Goal: Information Seeking & Learning: Learn about a topic

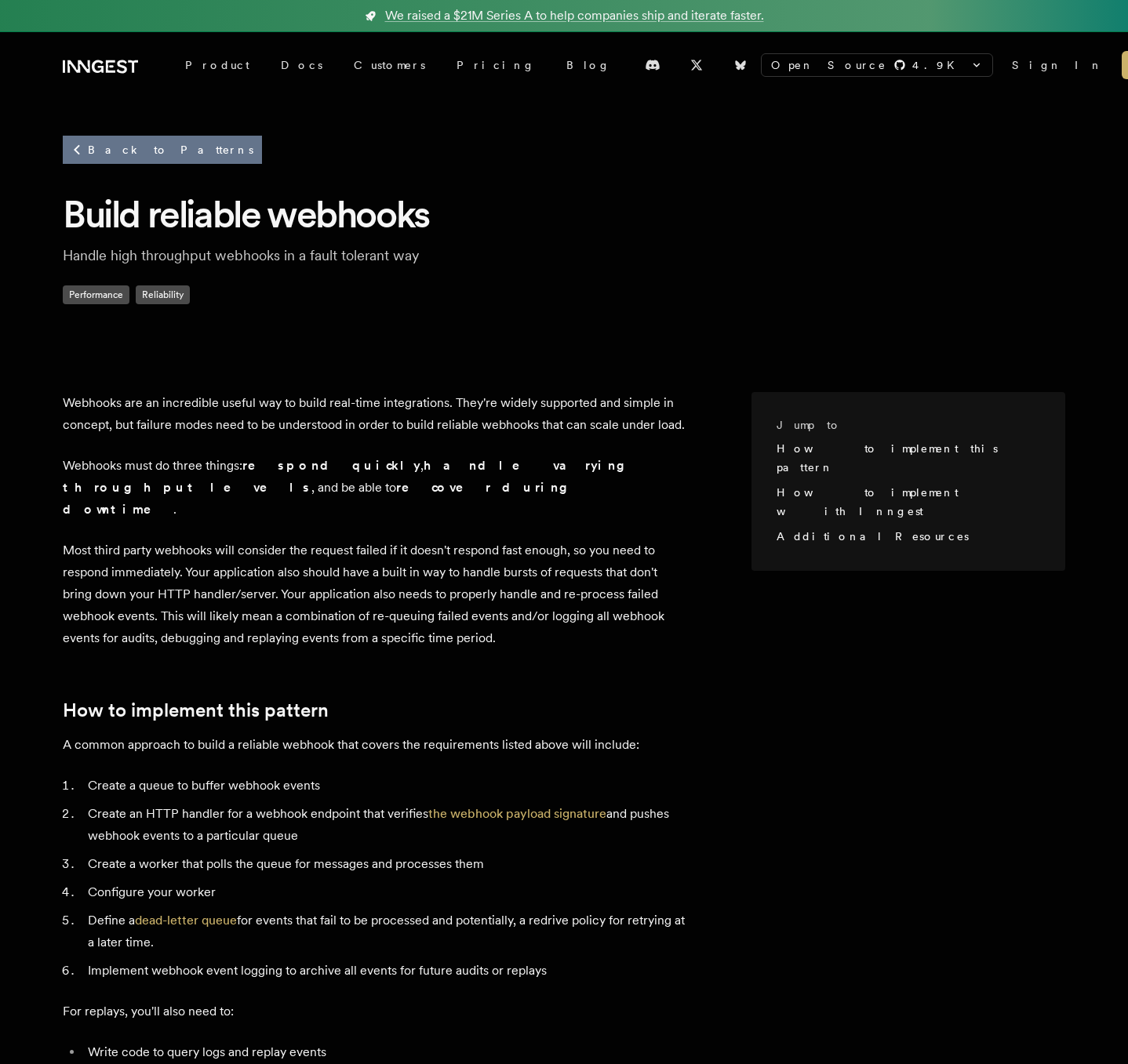
click at [120, 150] on link "Back to Patterns" at bounding box center [162, 149] width 199 height 28
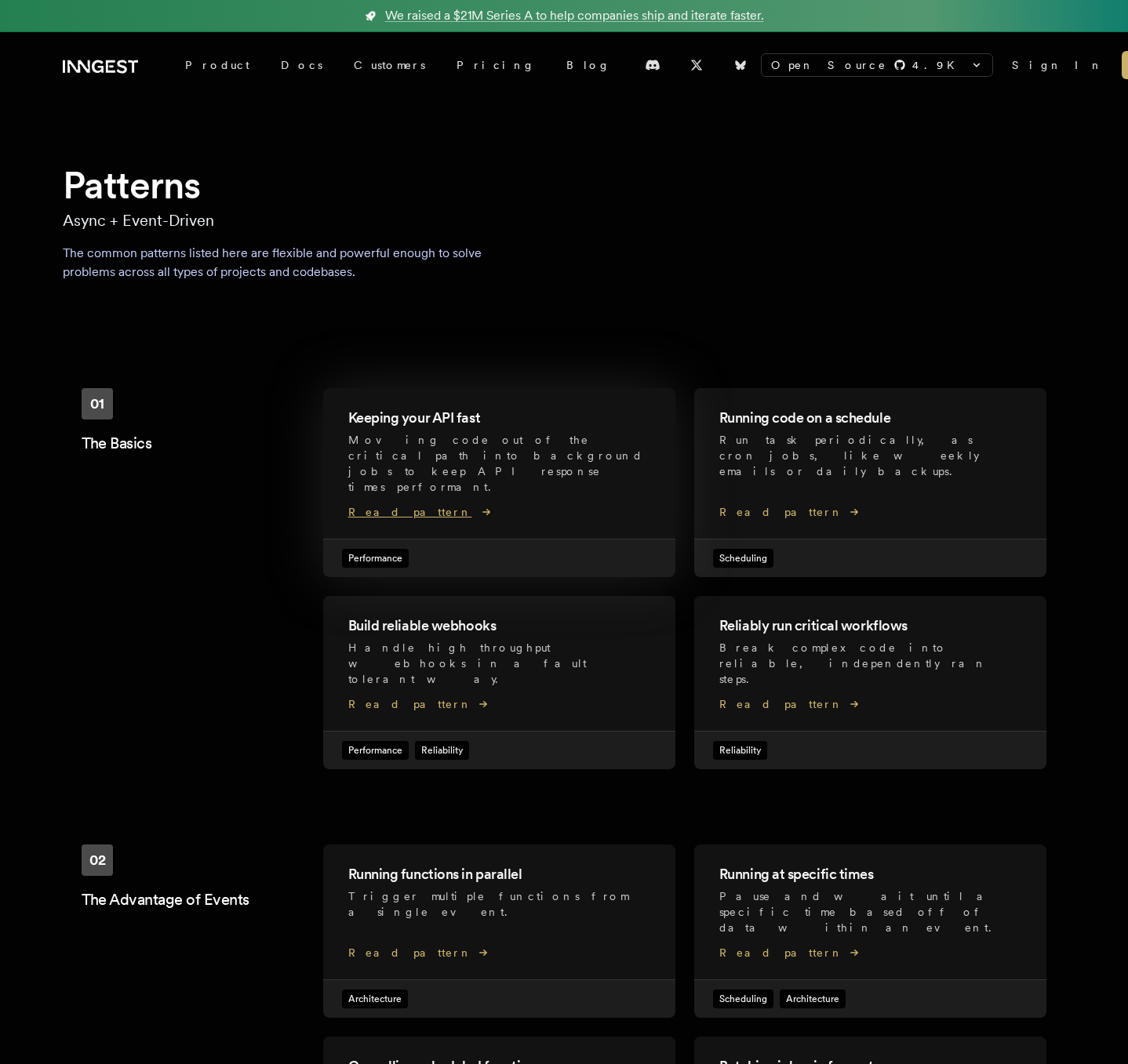
click at [532, 470] on div "Keeping your API fast Moving code out of the critical path into background jobs…" at bounding box center [498, 455] width 302 height 97
click at [466, 614] on h2 "Build reliable webhooks" at bounding box center [498, 625] width 302 height 22
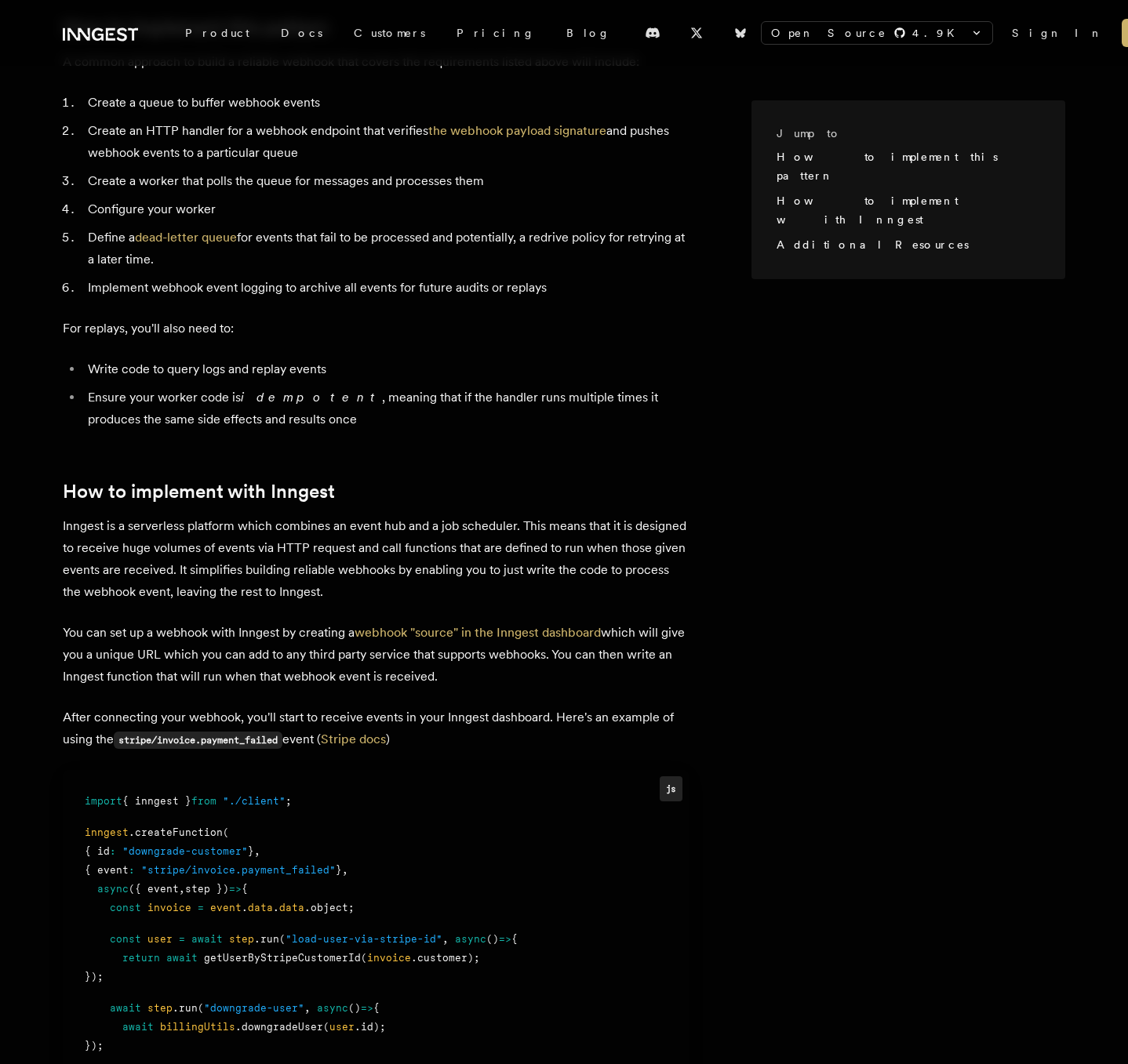
scroll to position [776, 0]
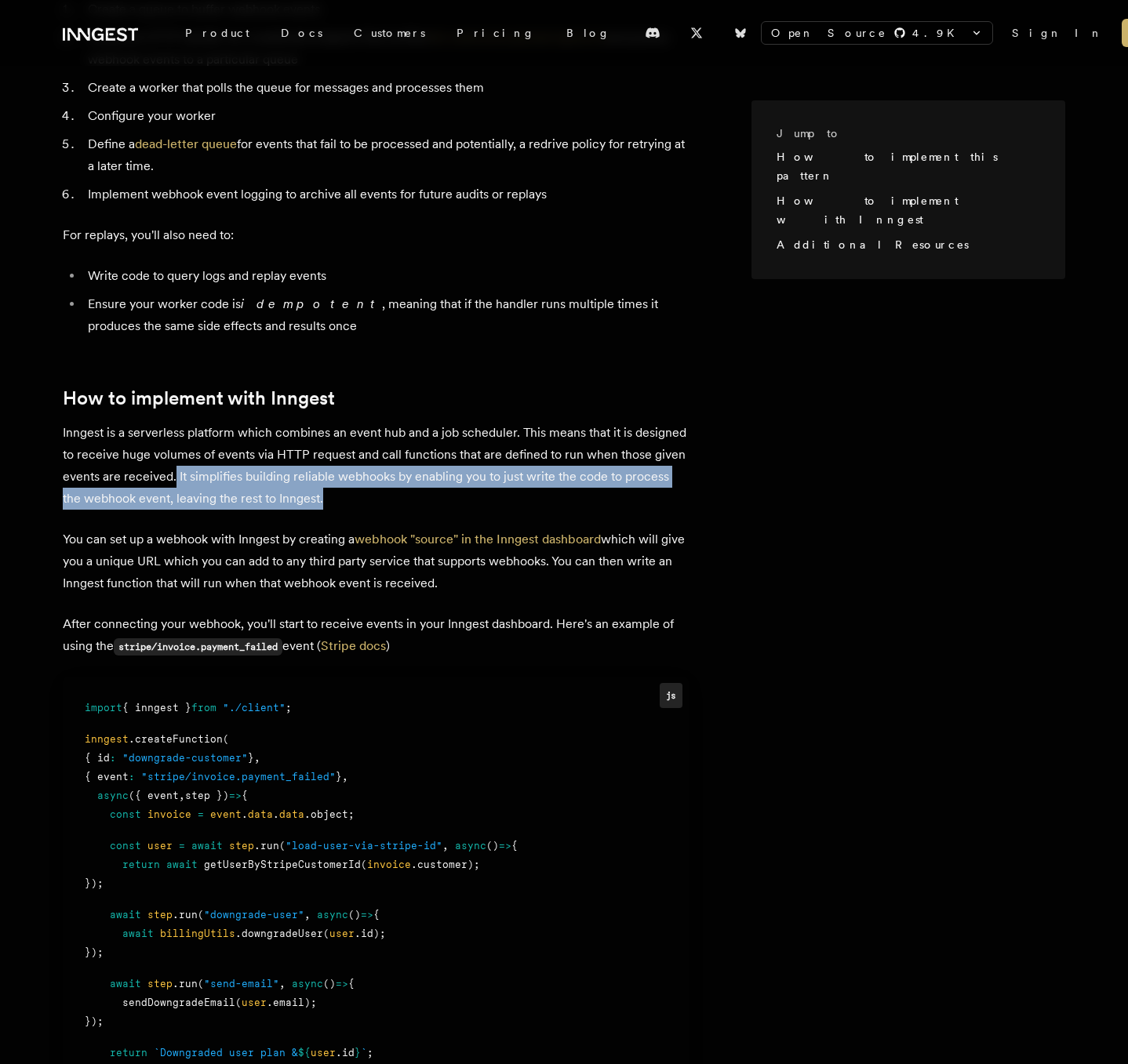
drag, startPoint x: 224, startPoint y: 455, endPoint x: 680, endPoint y: 478, distance: 456.6
click at [680, 478] on p "Inngest is a serverless platform which combines an event hub and a job schedule…" at bounding box center [376, 465] width 626 height 88
click at [228, 475] on p "Inngest is a serverless platform which combines an event hub and a job schedule…" at bounding box center [376, 465] width 626 height 88
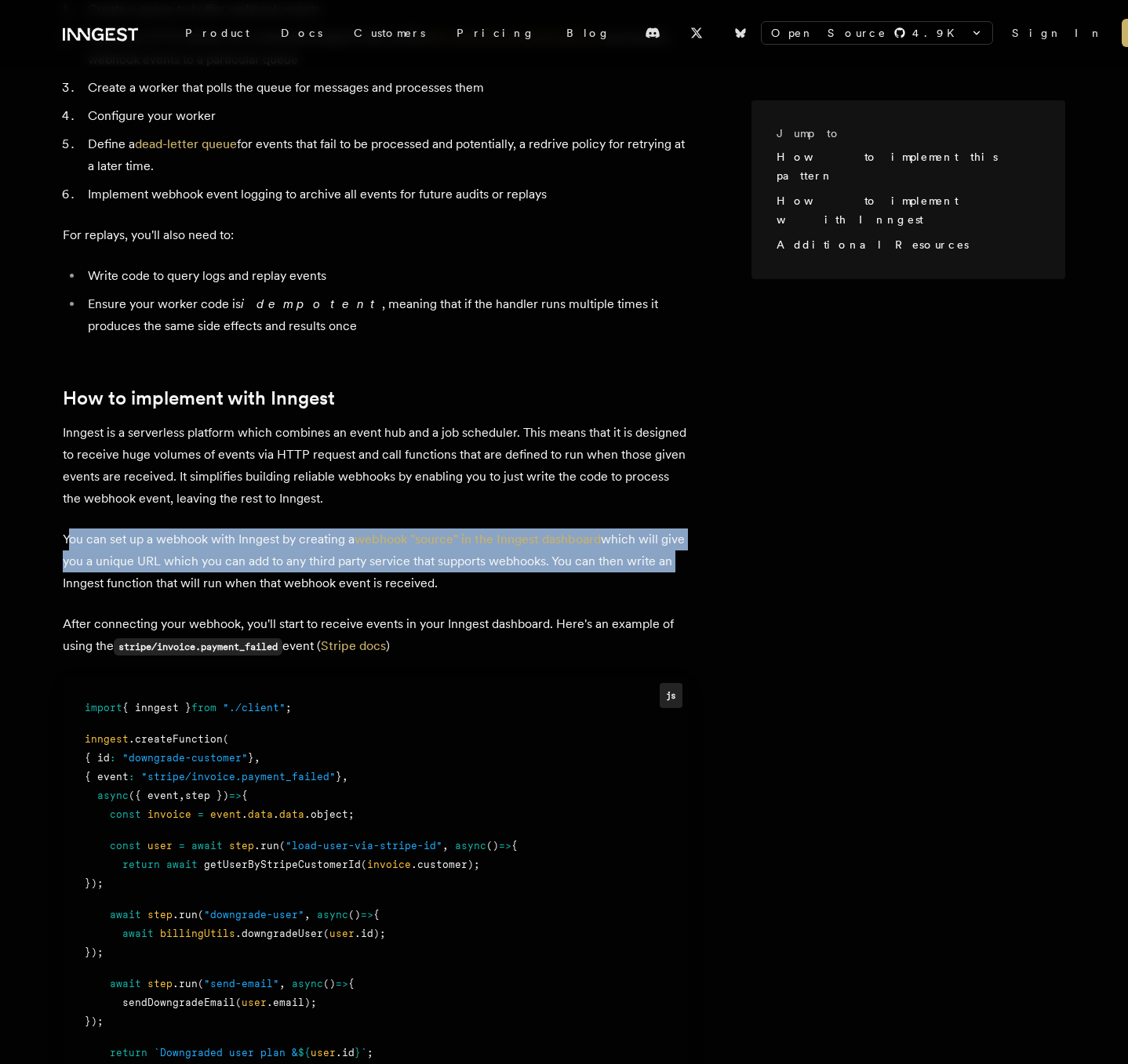
drag, startPoint x: 71, startPoint y: 516, endPoint x: 647, endPoint y: 546, distance: 576.8
click at [677, 530] on p "You can set up a webhook with Inngest by creating a webhook "source" in the Inn…" at bounding box center [376, 561] width 626 height 65
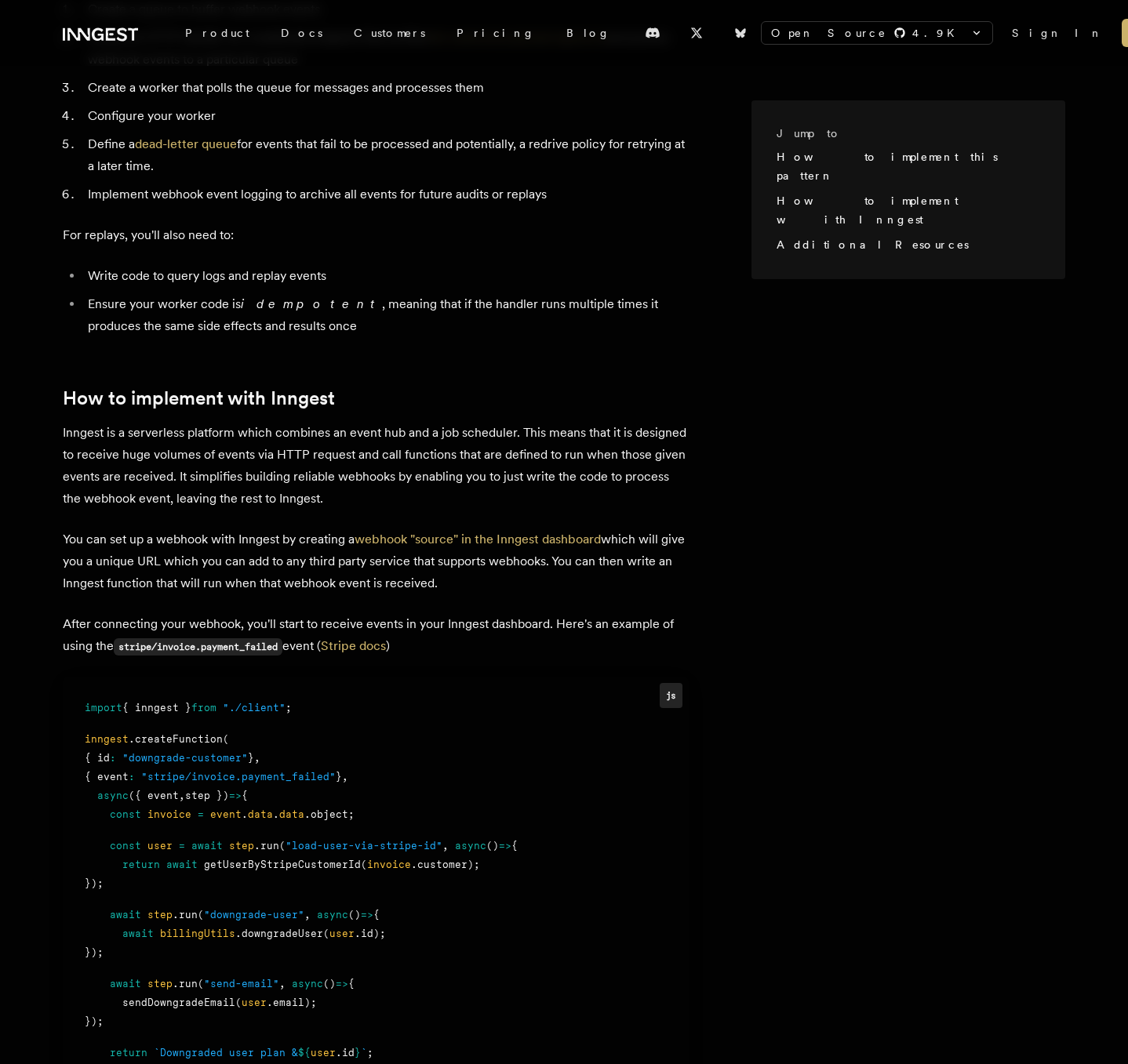
click at [274, 564] on p "You can set up a webhook with Inngest by creating a webhook "source" in the Inn…" at bounding box center [376, 561] width 626 height 65
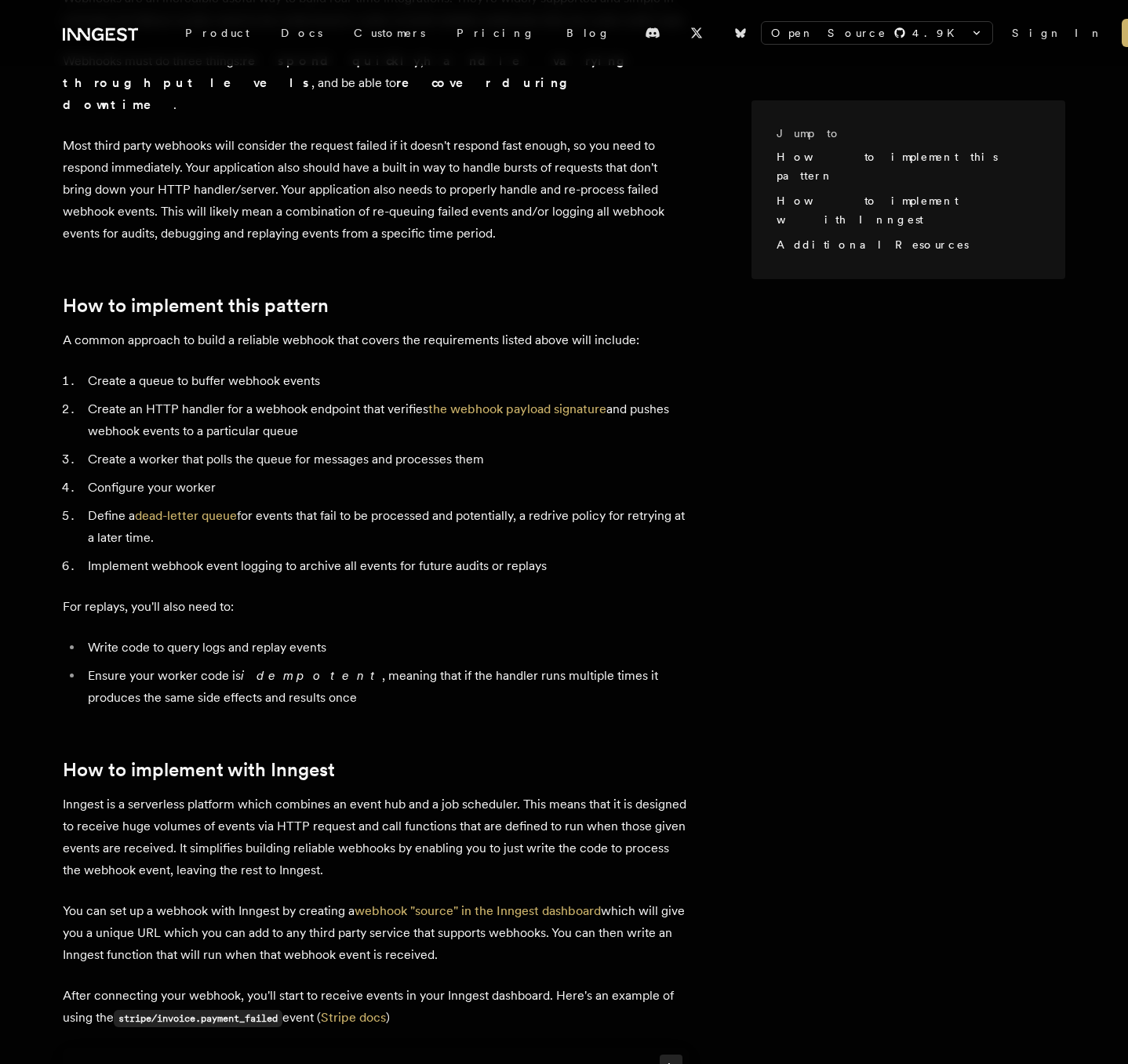
scroll to position [618, 0]
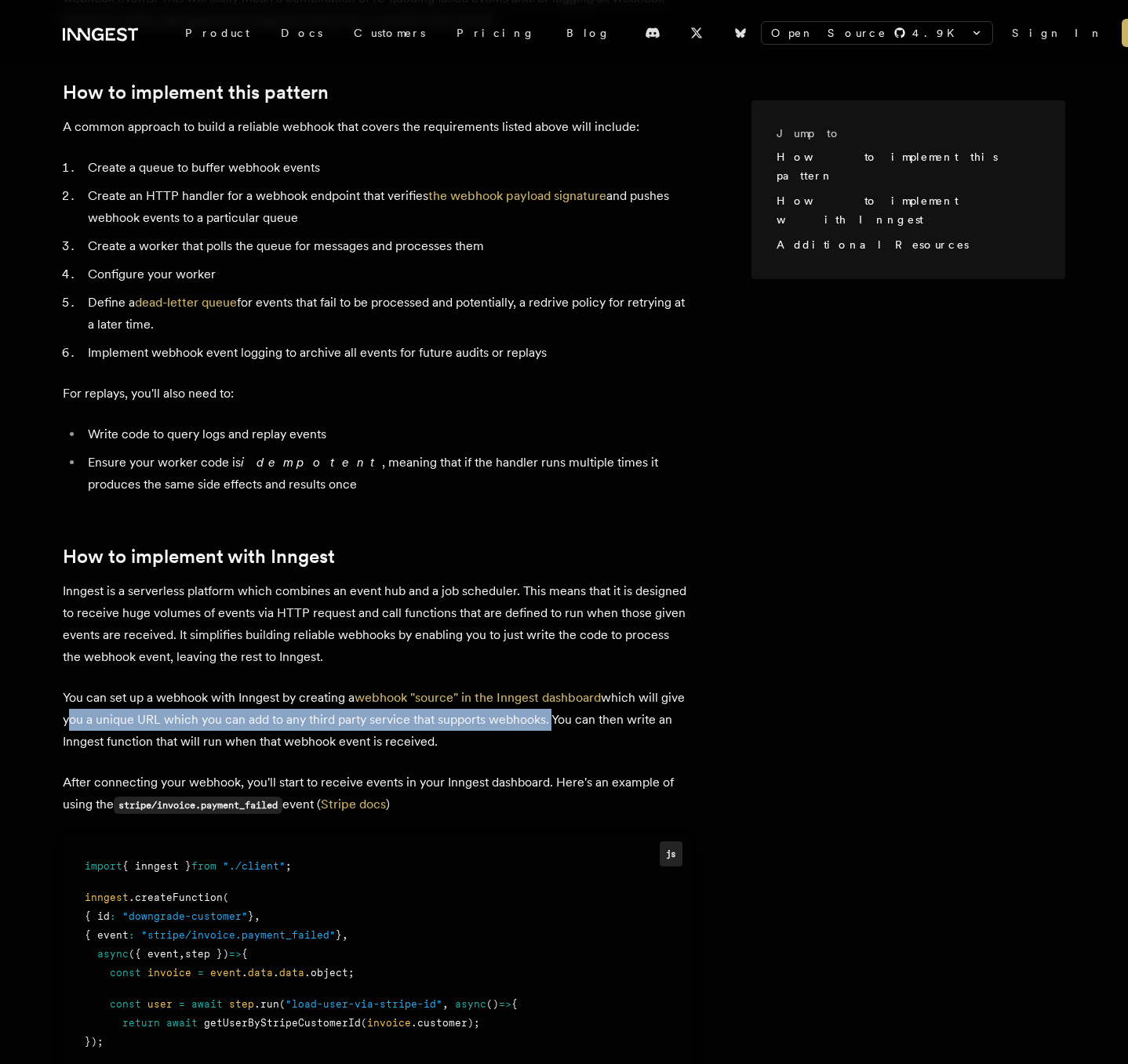
drag, startPoint x: 67, startPoint y: 702, endPoint x: 547, endPoint y: 700, distance: 480.0
click at [547, 700] on div "Jump to How to implement this pattern How to implement with Inngest Additional …" at bounding box center [564, 619] width 1128 height 1741
click at [551, 698] on p "You can set up a webhook with Inngest by creating a webhook "source" in the Inn…" at bounding box center [376, 719] width 626 height 65
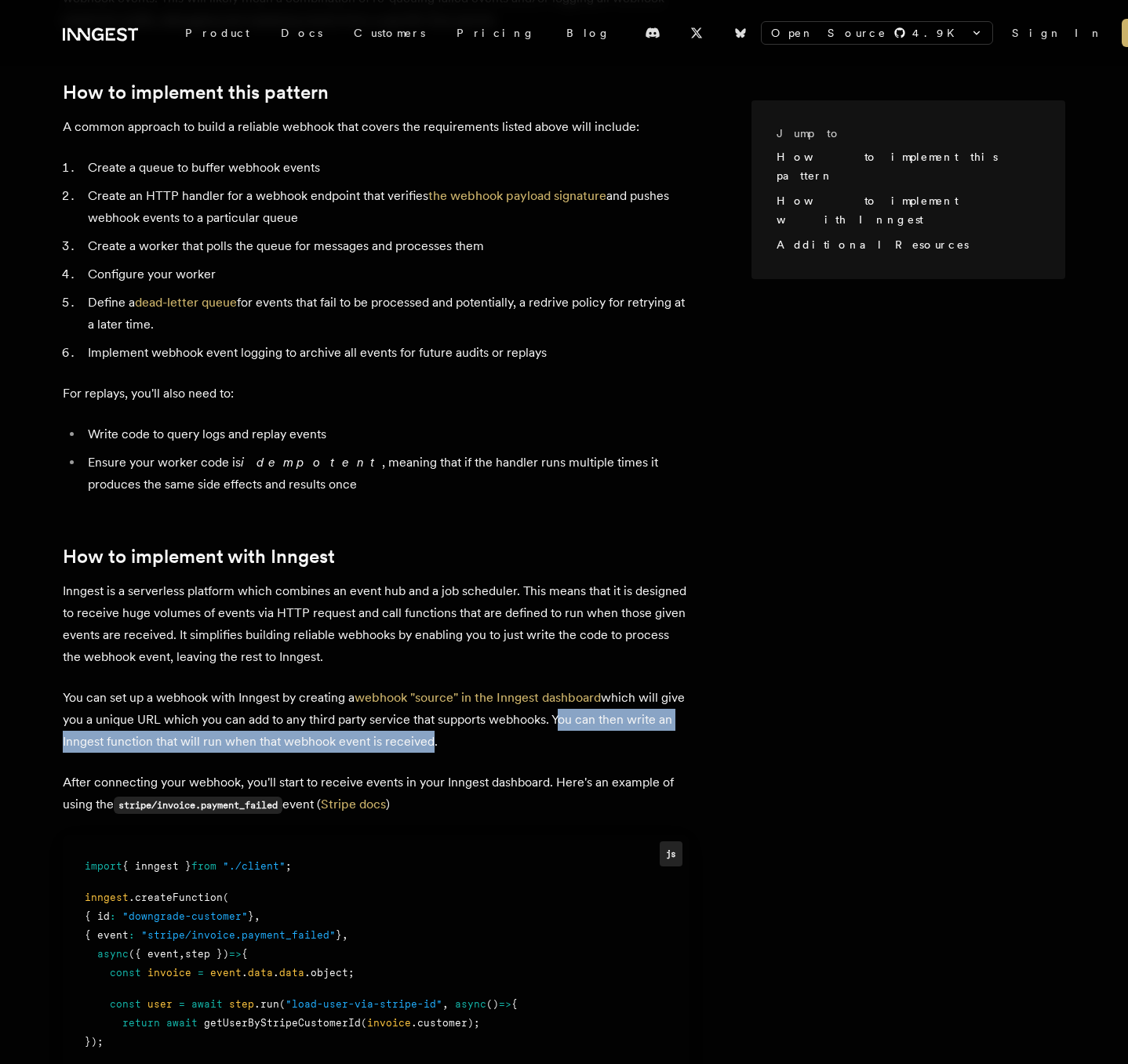
drag, startPoint x: 552, startPoint y: 693, endPoint x: 424, endPoint y: 719, distance: 130.6
click at [424, 719] on p "You can set up a webhook with Inngest by creating a webhook "source" in the Inn…" at bounding box center [376, 719] width 626 height 65
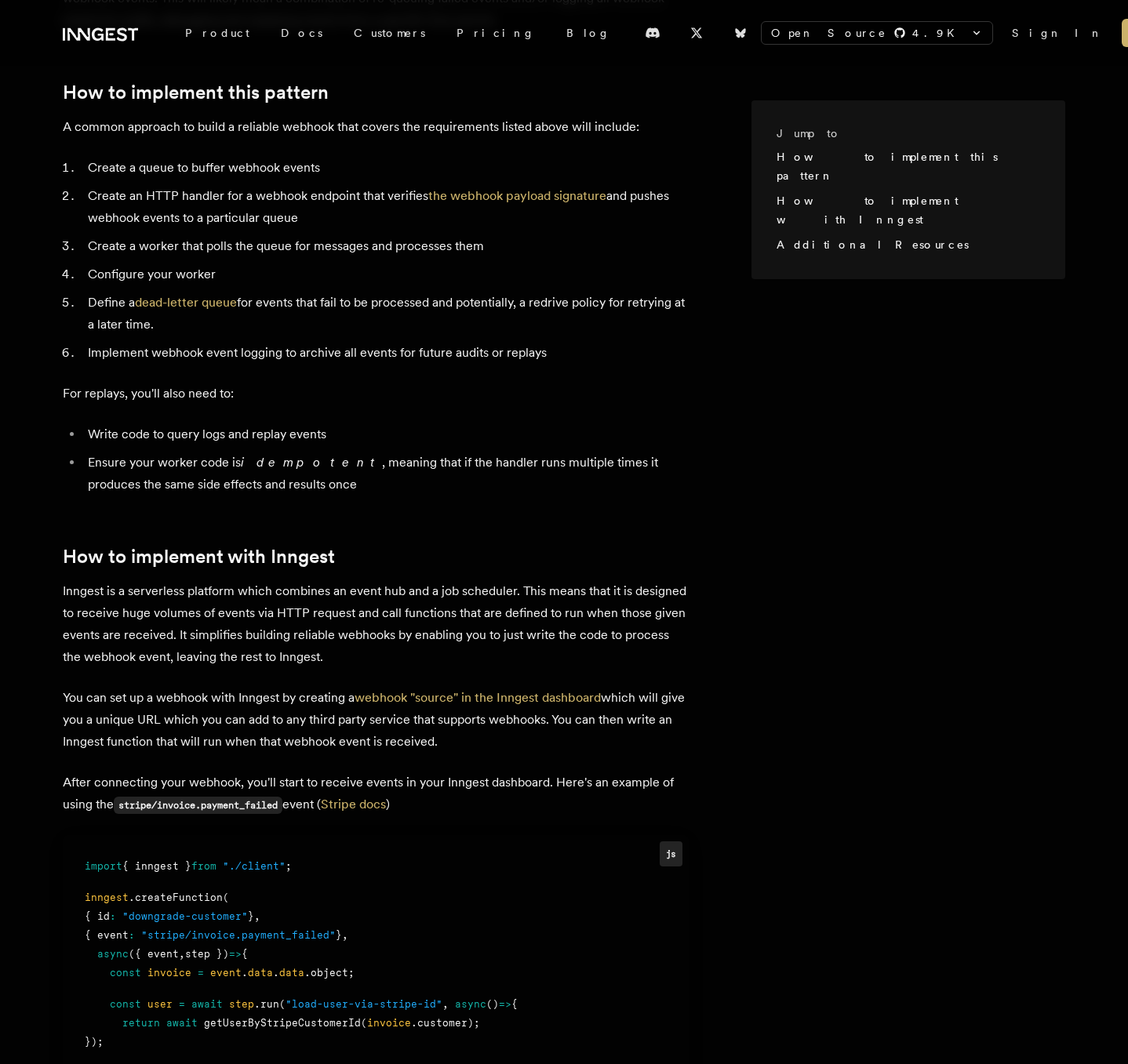
click at [450, 721] on p "You can set up a webhook with Inngest by creating a webhook "source" in the Inn…" at bounding box center [376, 719] width 626 height 65
drag, startPoint x: 436, startPoint y: 718, endPoint x: 417, endPoint y: 719, distance: 19.0
click at [417, 719] on p "You can set up a webhook with Inngest by creating a webhook "source" in the Inn…" at bounding box center [376, 719] width 626 height 65
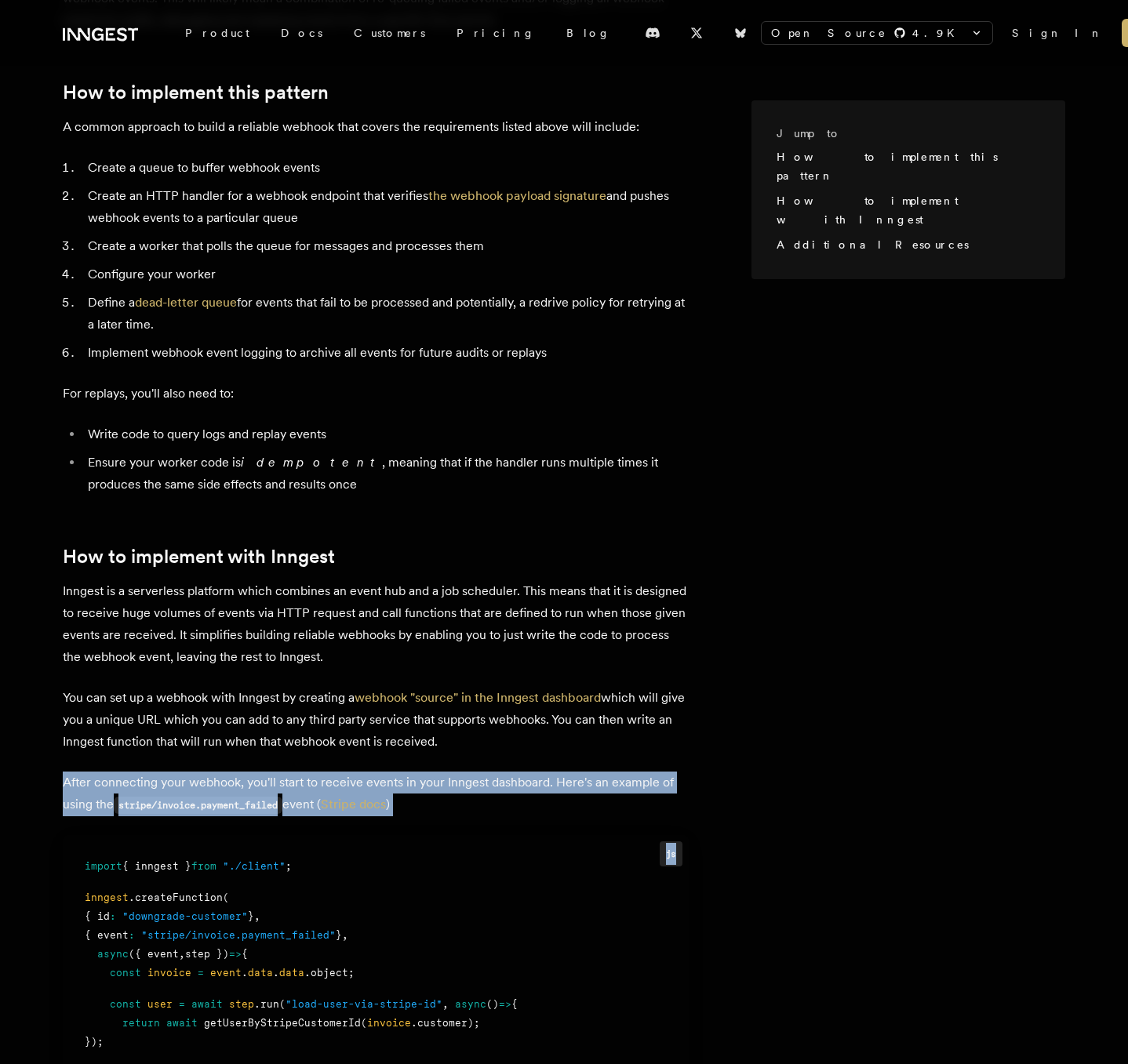
drag, startPoint x: 61, startPoint y: 757, endPoint x: 615, endPoint y: 791, distance: 555.0
click at [711, 795] on div "Jump to How to implement this pattern How to implement with Inngest Additional …" at bounding box center [564, 619] width 1128 height 1741
click at [478, 785] on p "After connecting your webhook, you'll start to receive events in your Inngest d…" at bounding box center [376, 793] width 626 height 44
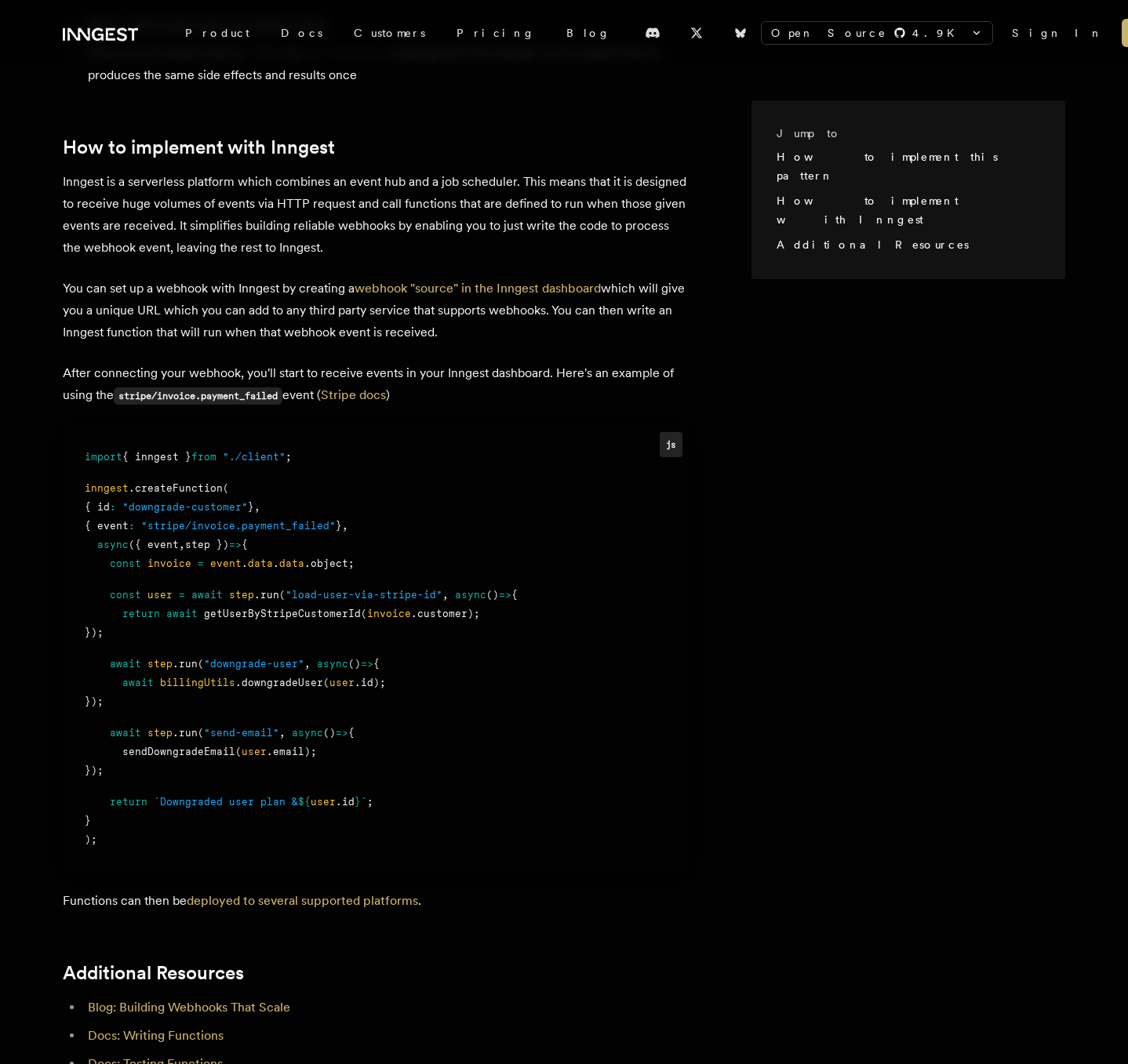
scroll to position [1087, 0]
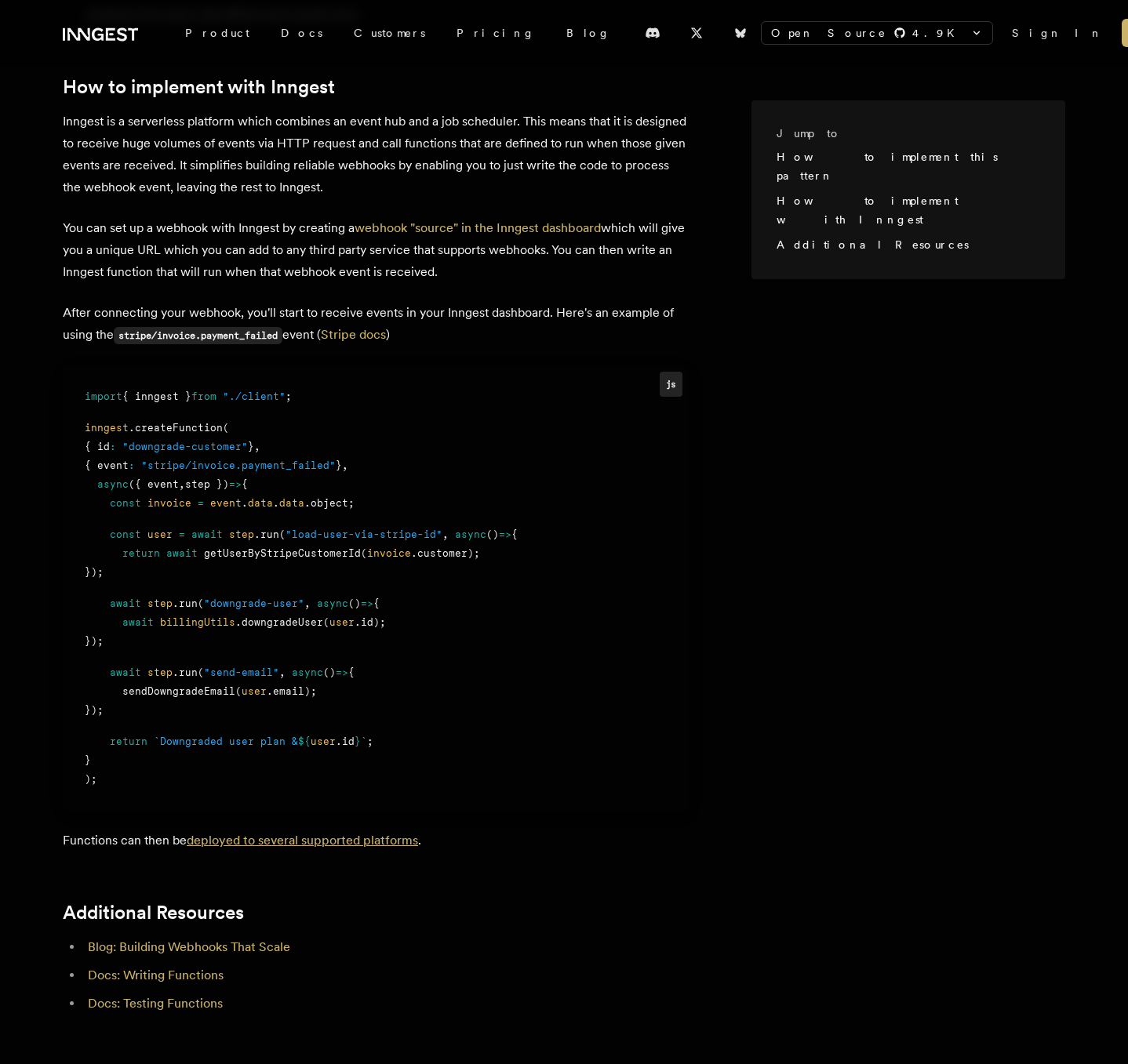
click at [317, 833] on link "deployed to several supported platforms" at bounding box center [302, 840] width 231 height 14
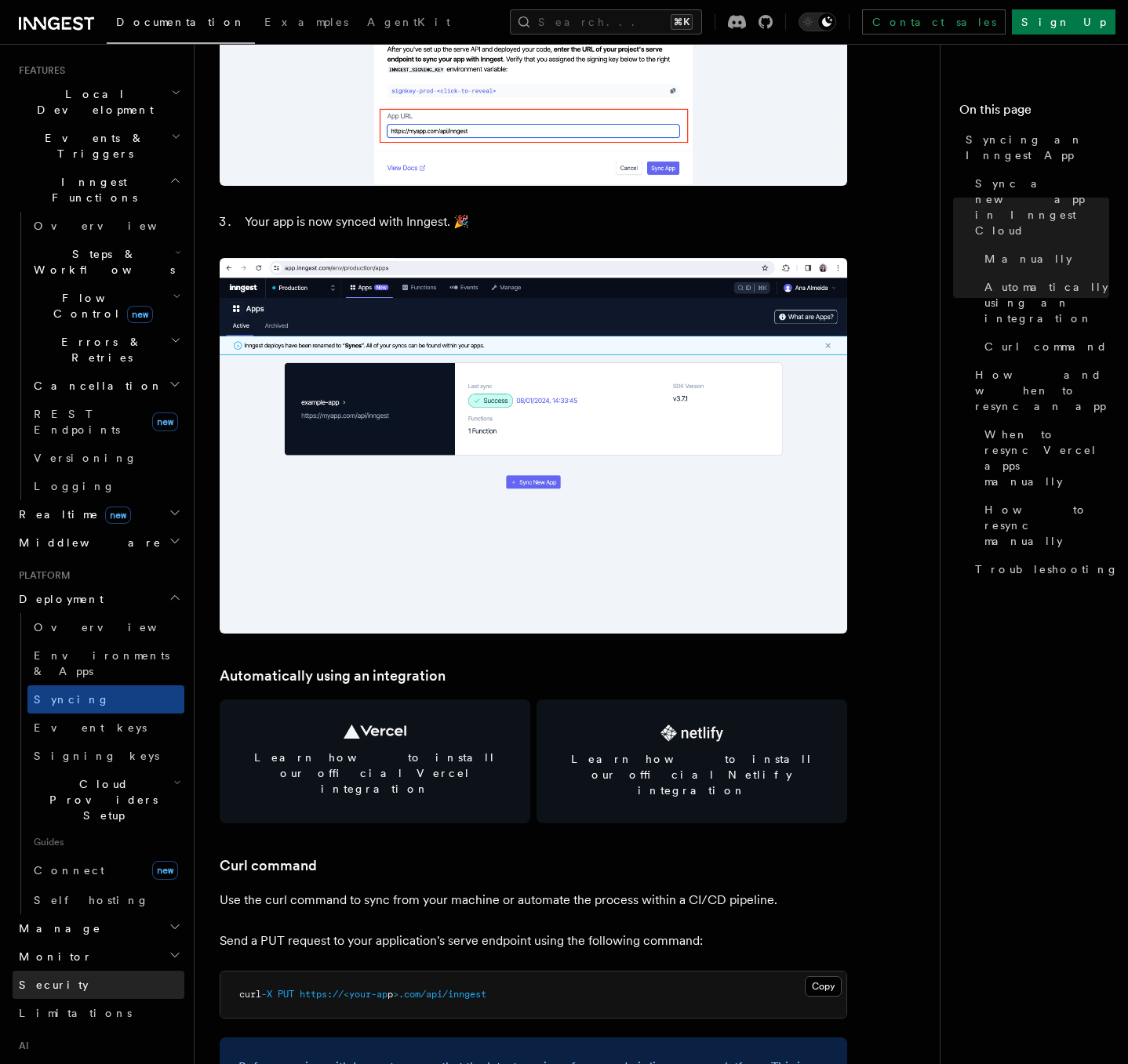
scroll to position [344, 0]
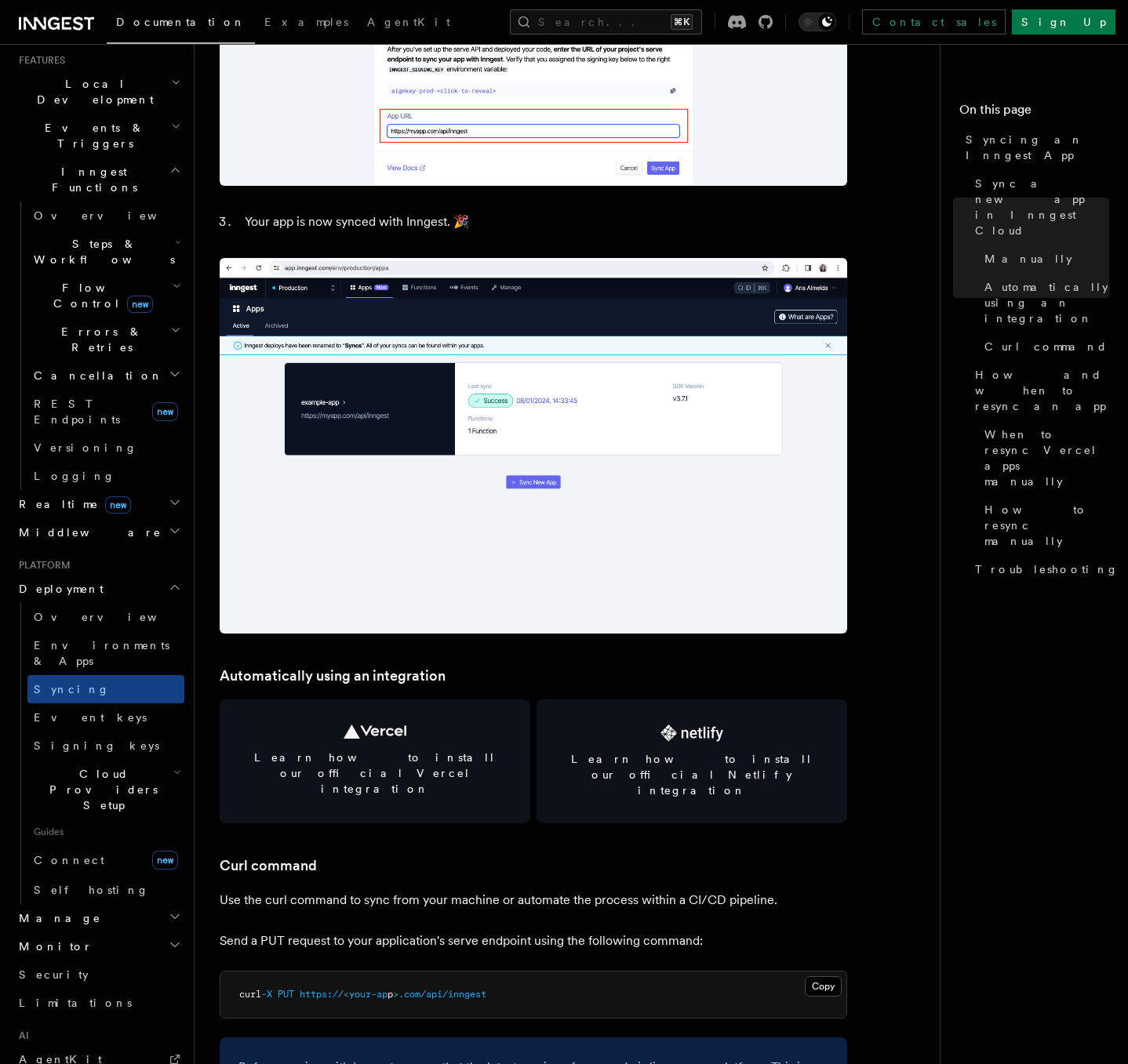
click at [63, 932] on h2 "Monitor" at bounding box center [98, 946] width 171 height 28
click at [91, 960] on link "Insights new" at bounding box center [105, 975] width 157 height 32
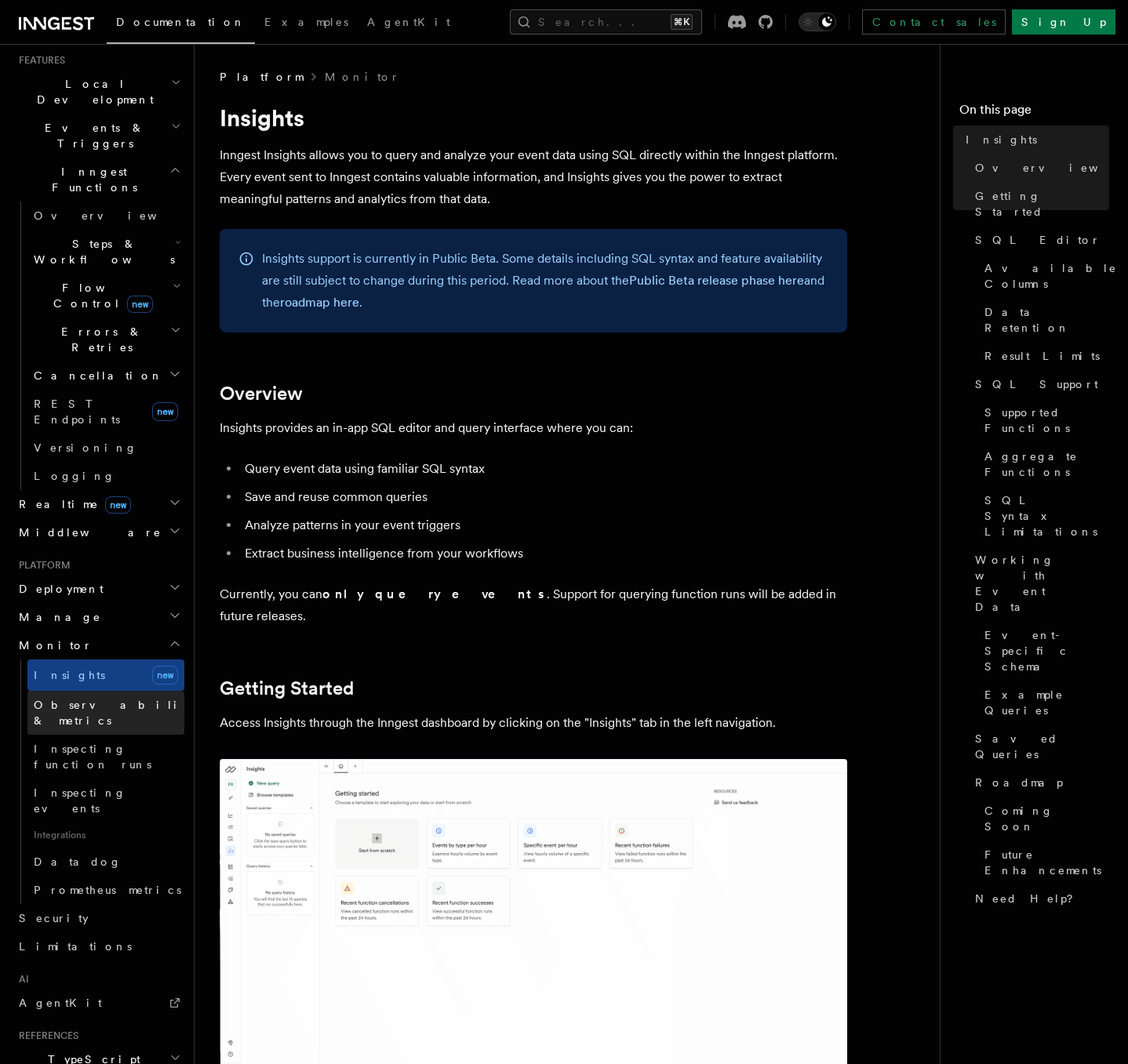
click at [89, 690] on link "Observability & metrics" at bounding box center [105, 713] width 157 height 44
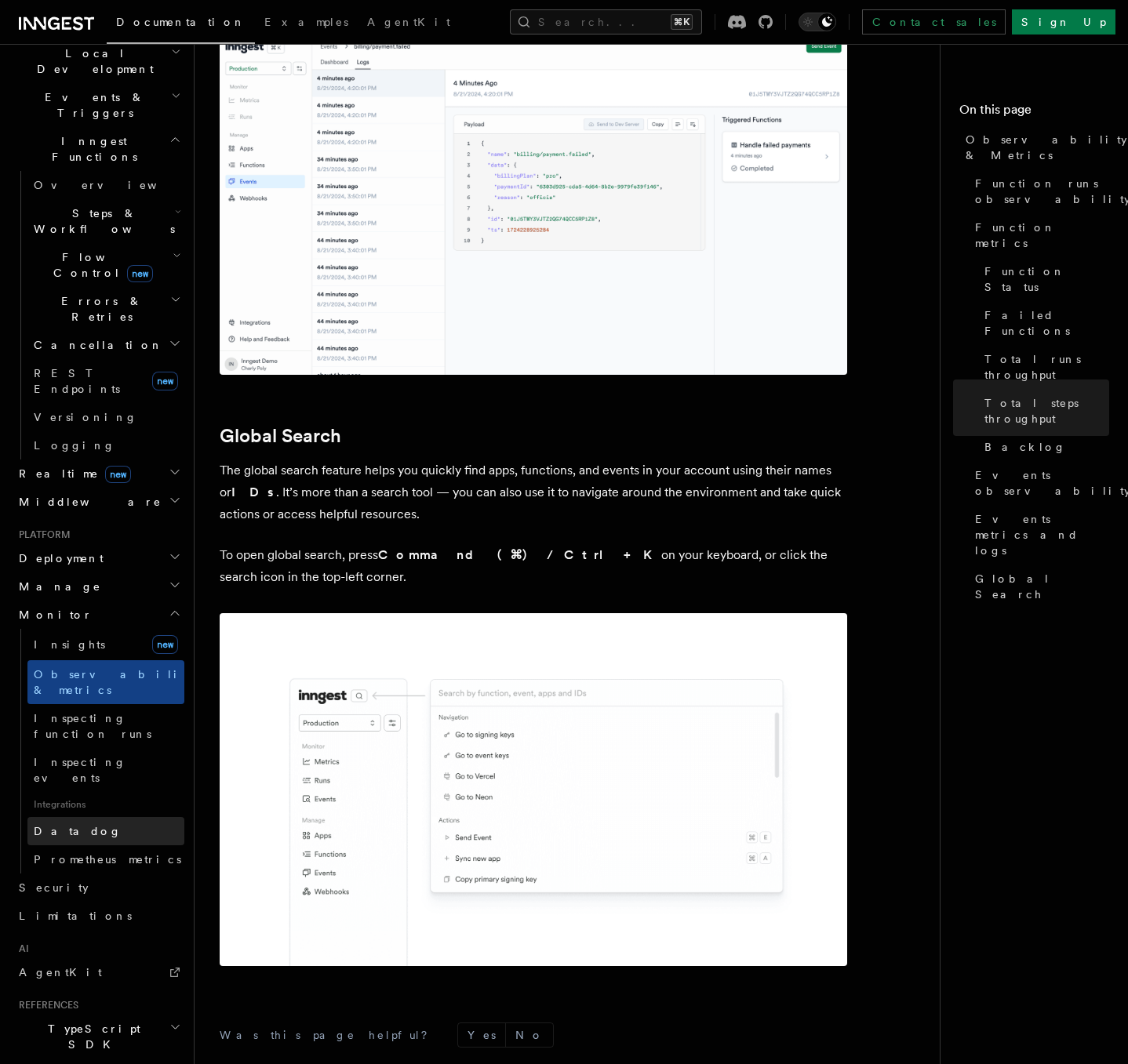
scroll to position [385, 0]
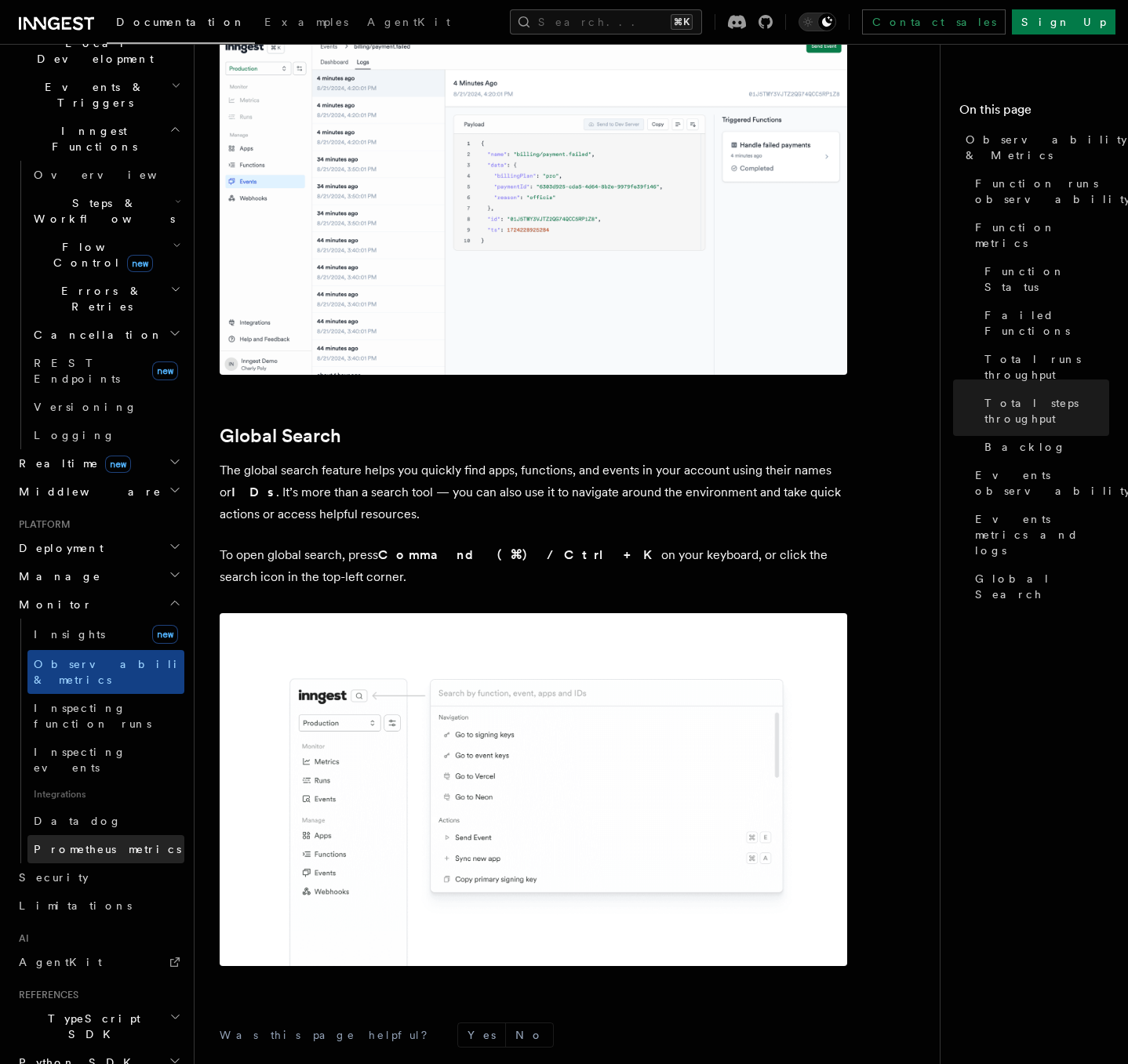
click at [113, 843] on span "Prometheus metrics" at bounding box center [107, 848] width 147 height 13
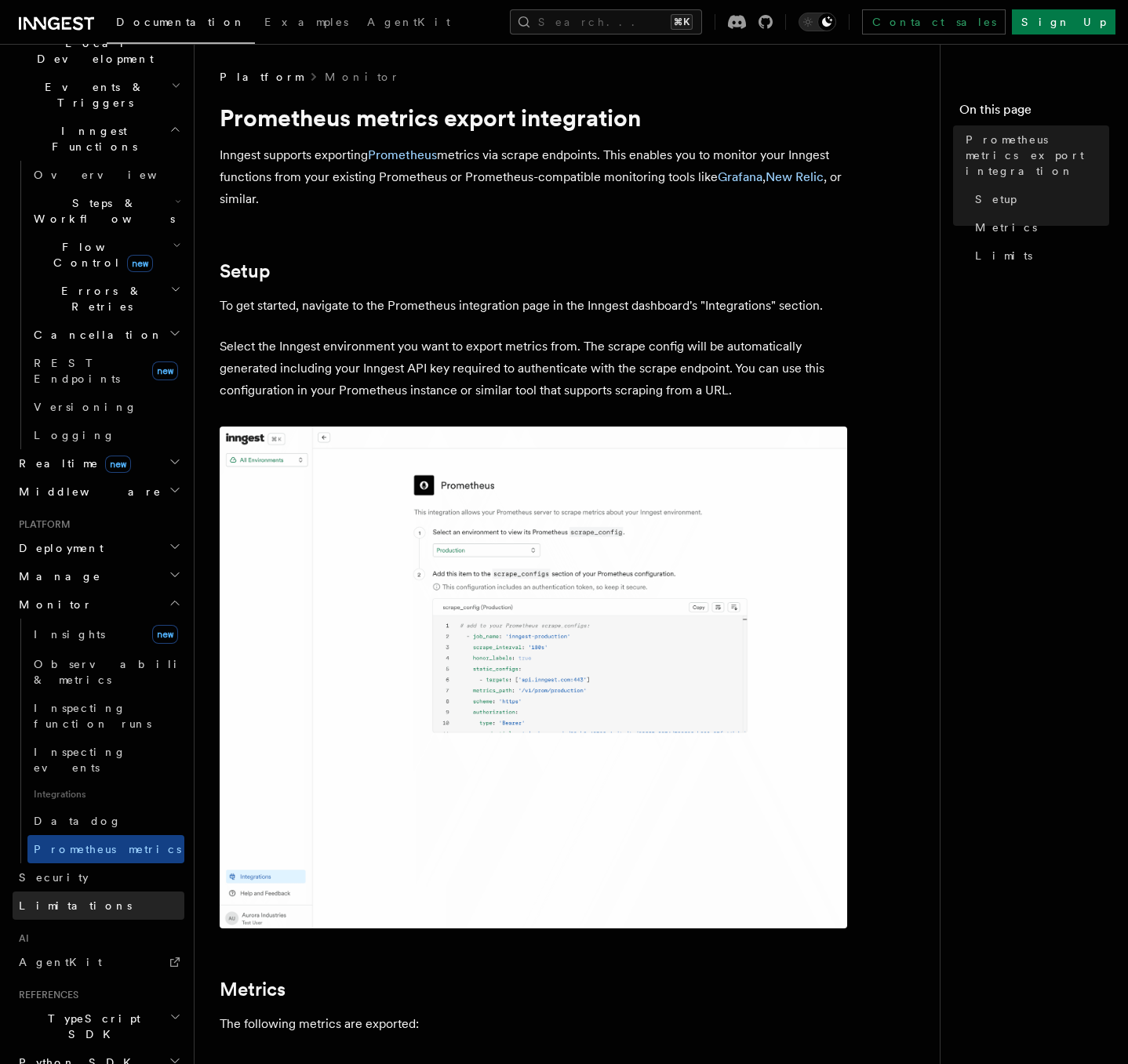
click at [86, 892] on link "Limitations" at bounding box center [98, 905] width 171 height 28
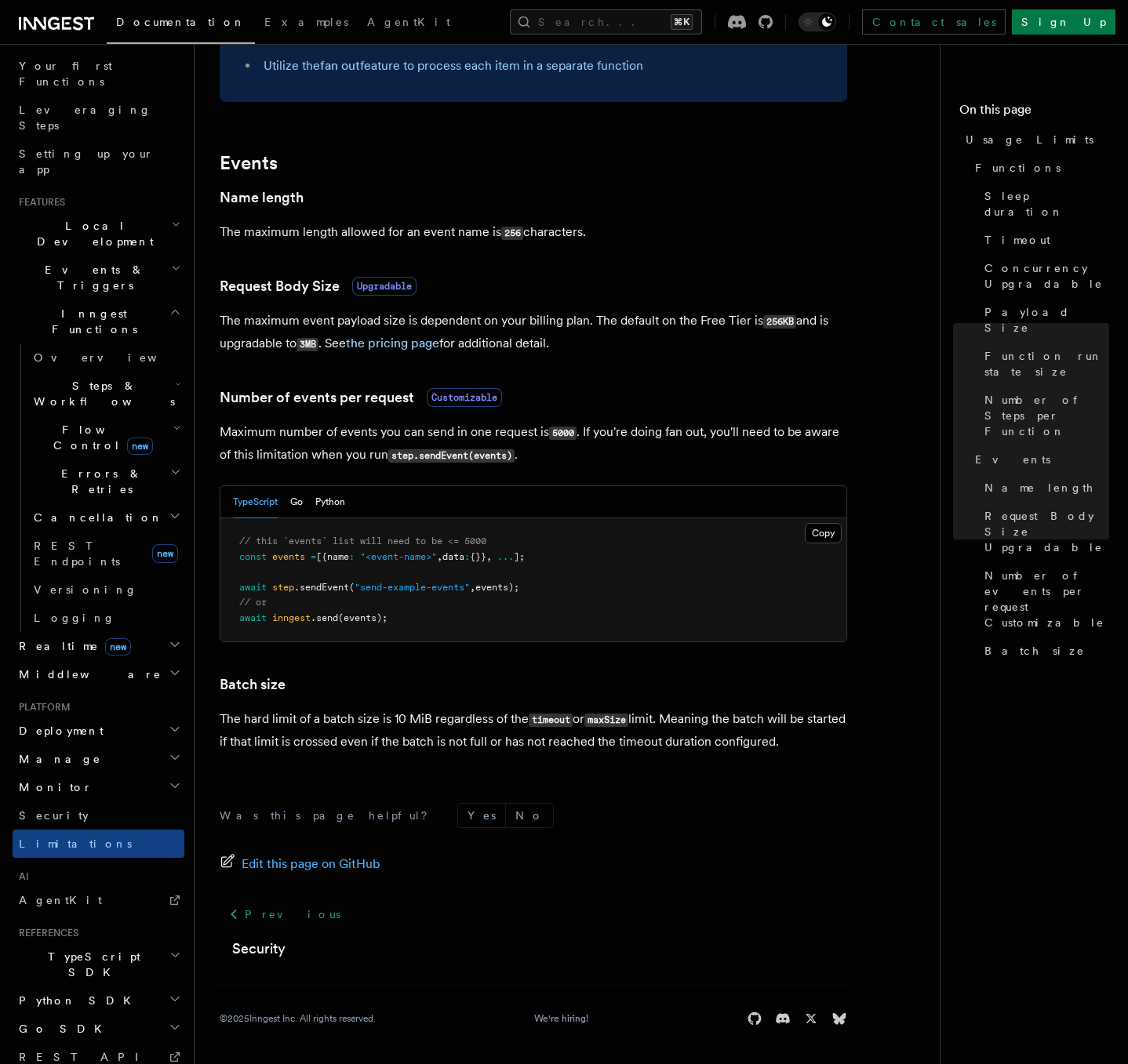
scroll to position [182, 0]
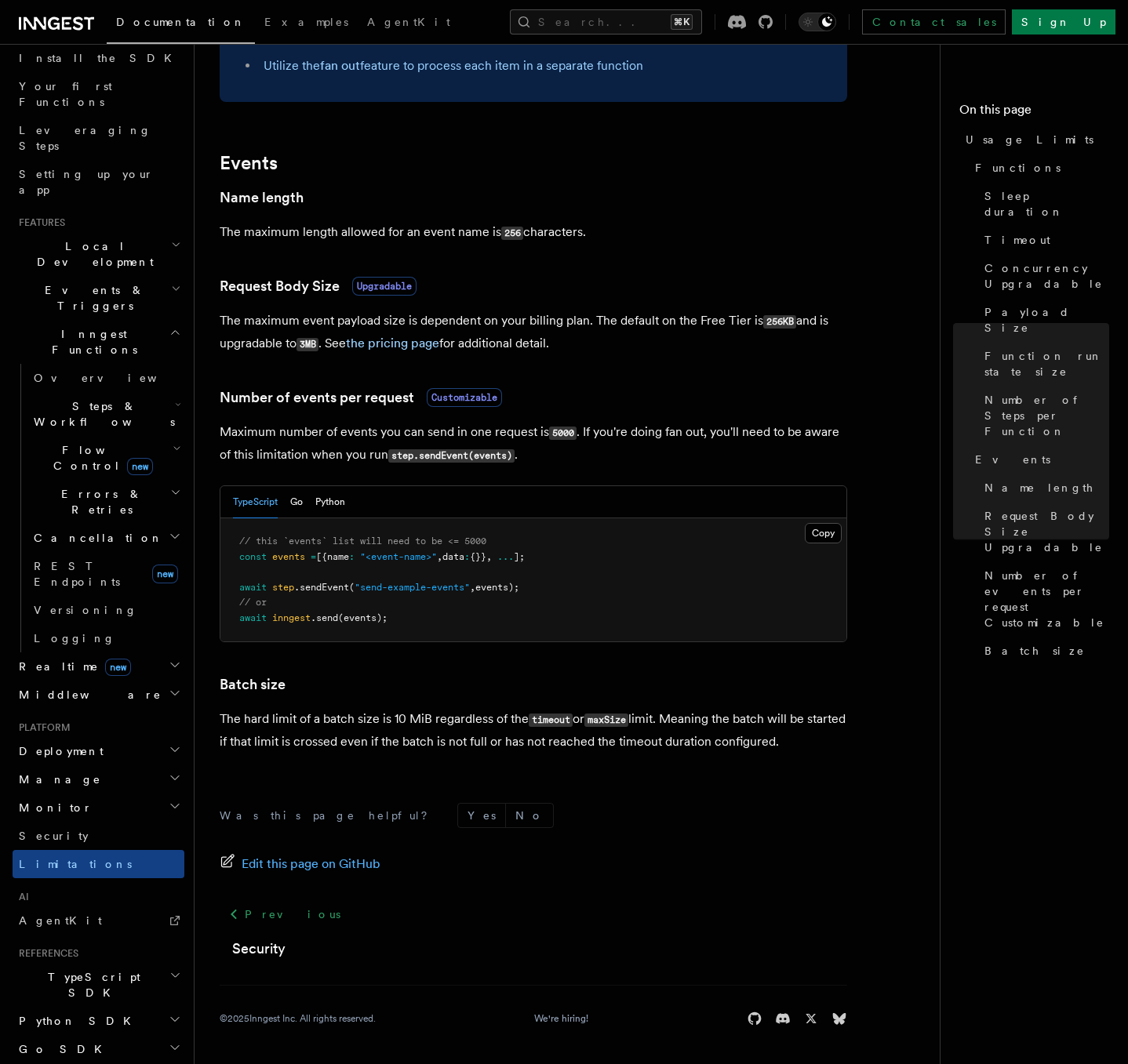
click at [98, 442] on span "Flow Control new" at bounding box center [99, 457] width 145 height 32
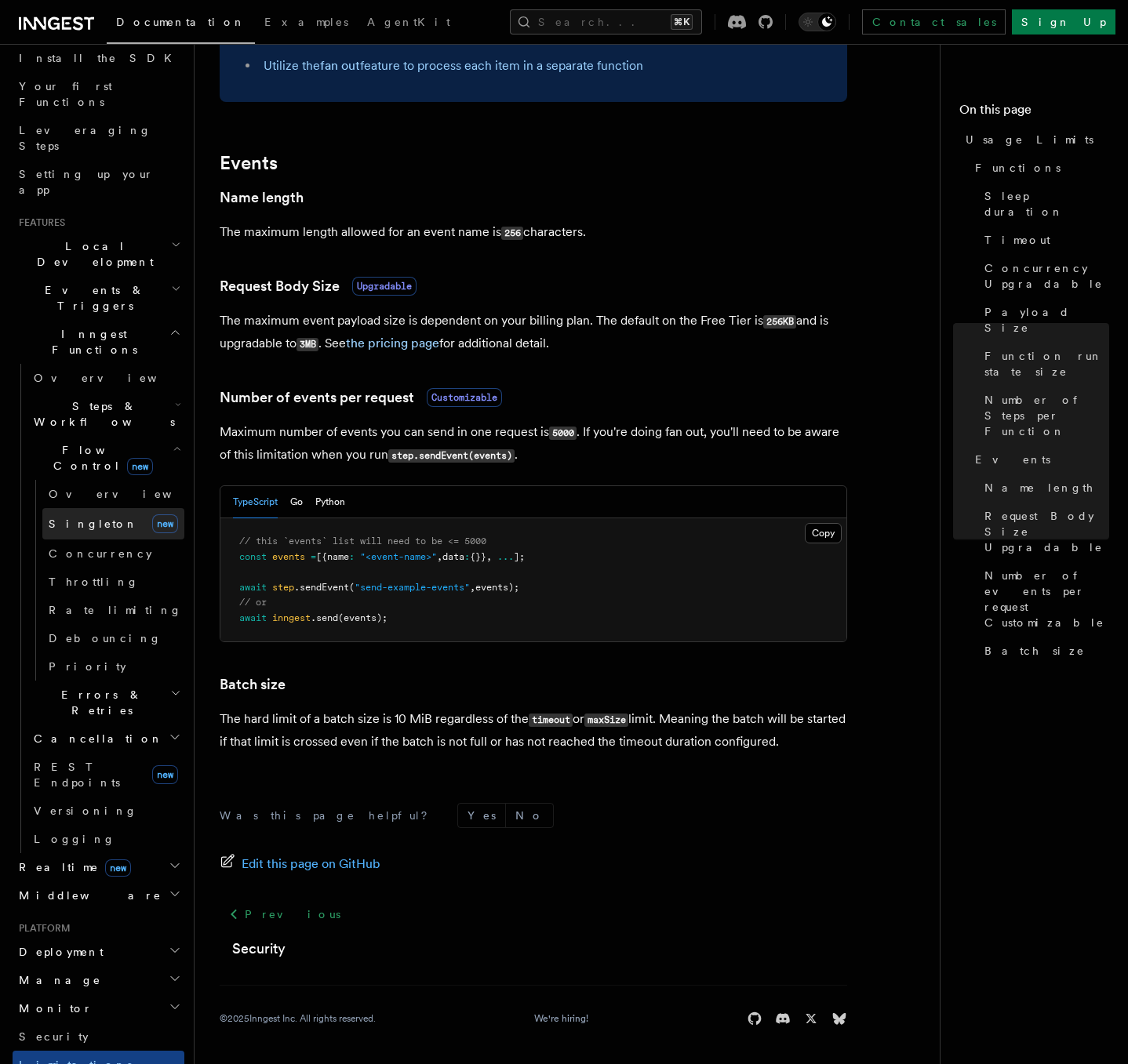
click at [91, 517] on span "Singleton" at bounding box center [92, 523] width 90 height 13
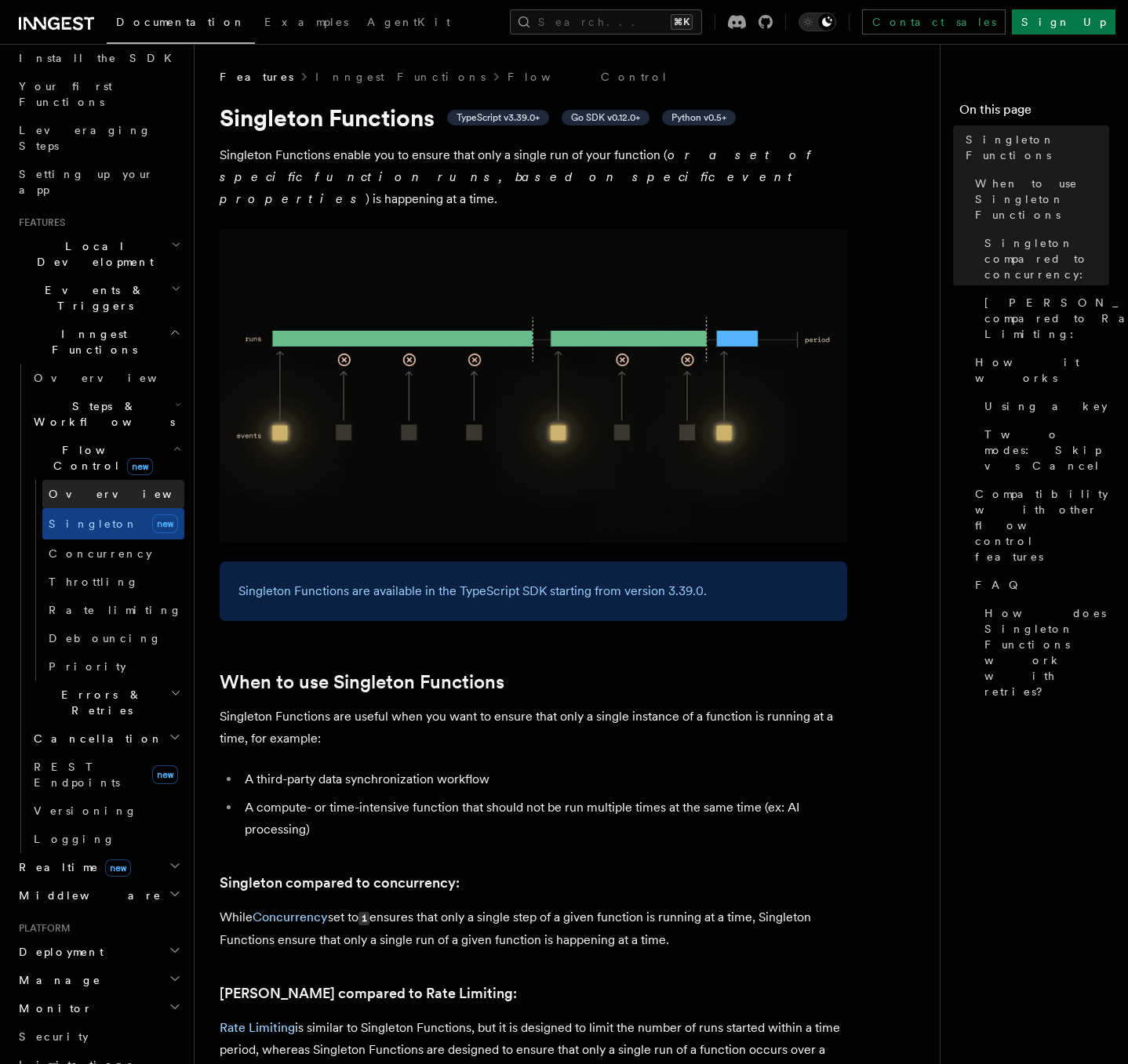
click at [72, 487] on span "Overview" at bounding box center [129, 493] width 162 height 13
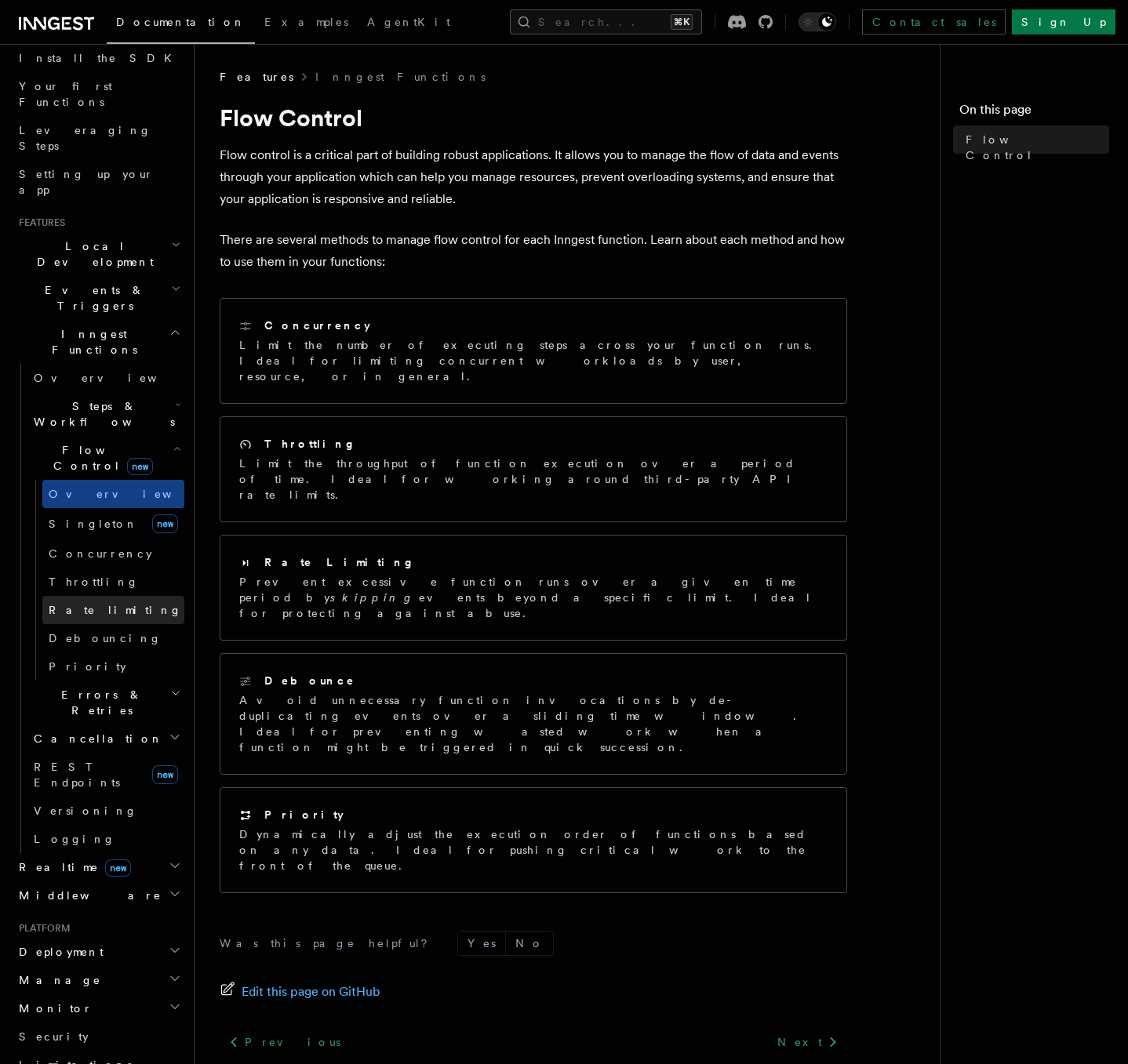
click at [92, 604] on span "Rate limiting" at bounding box center [115, 610] width 133 height 13
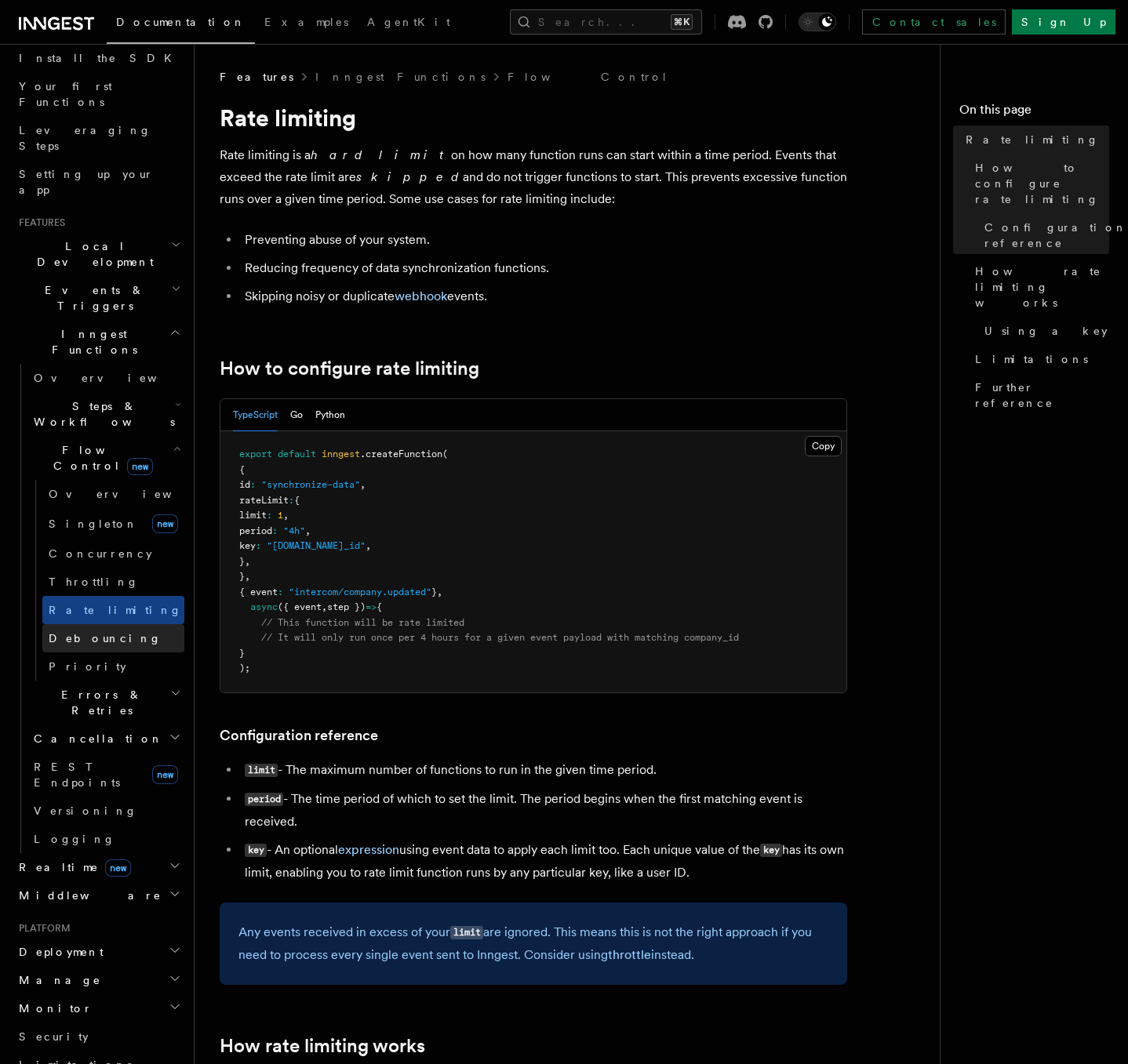
click at [90, 631] on span "Debouncing" at bounding box center [104, 638] width 113 height 15
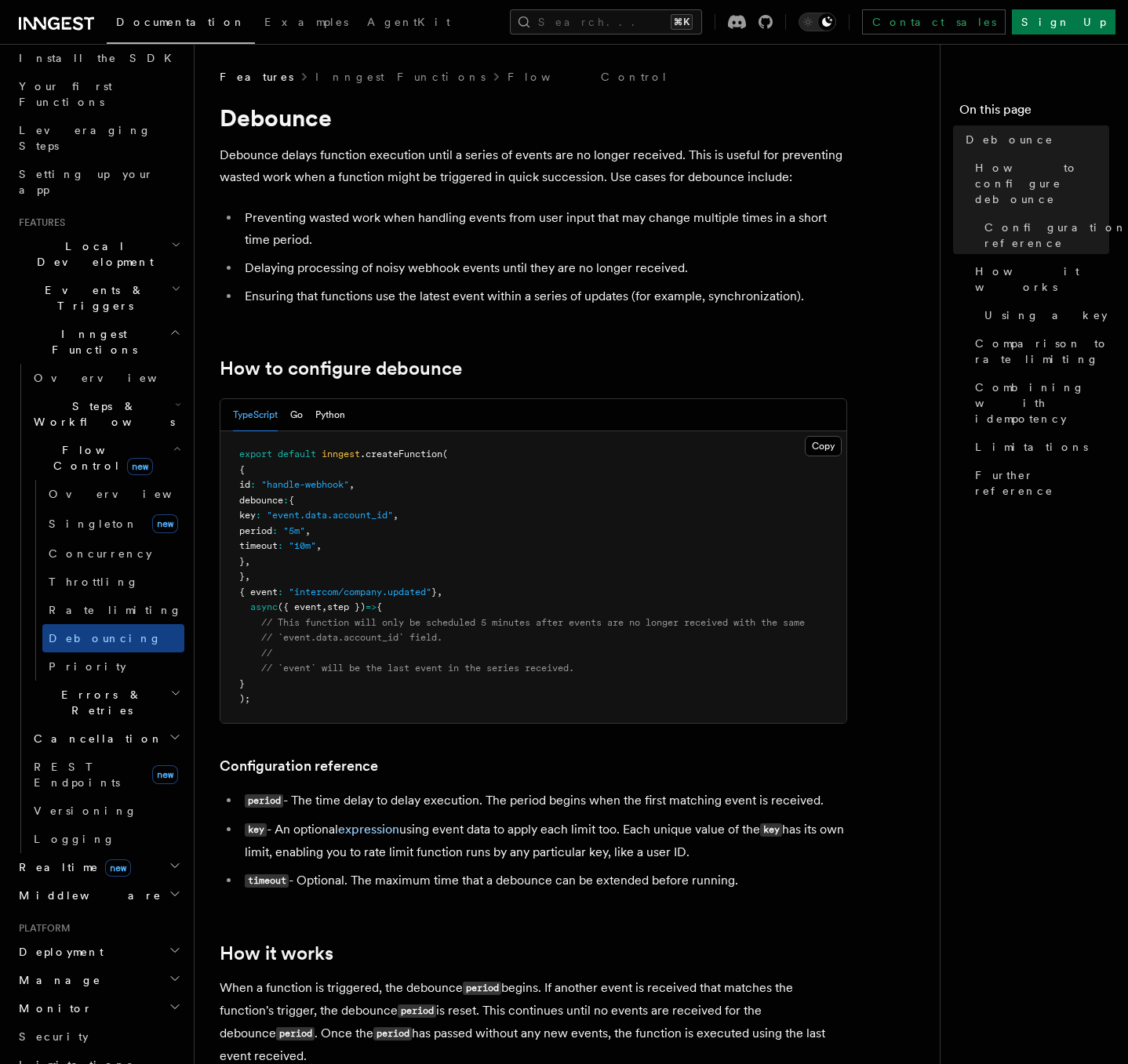
click at [80, 681] on h2 "Errors & Retries" at bounding box center [105, 703] width 157 height 44
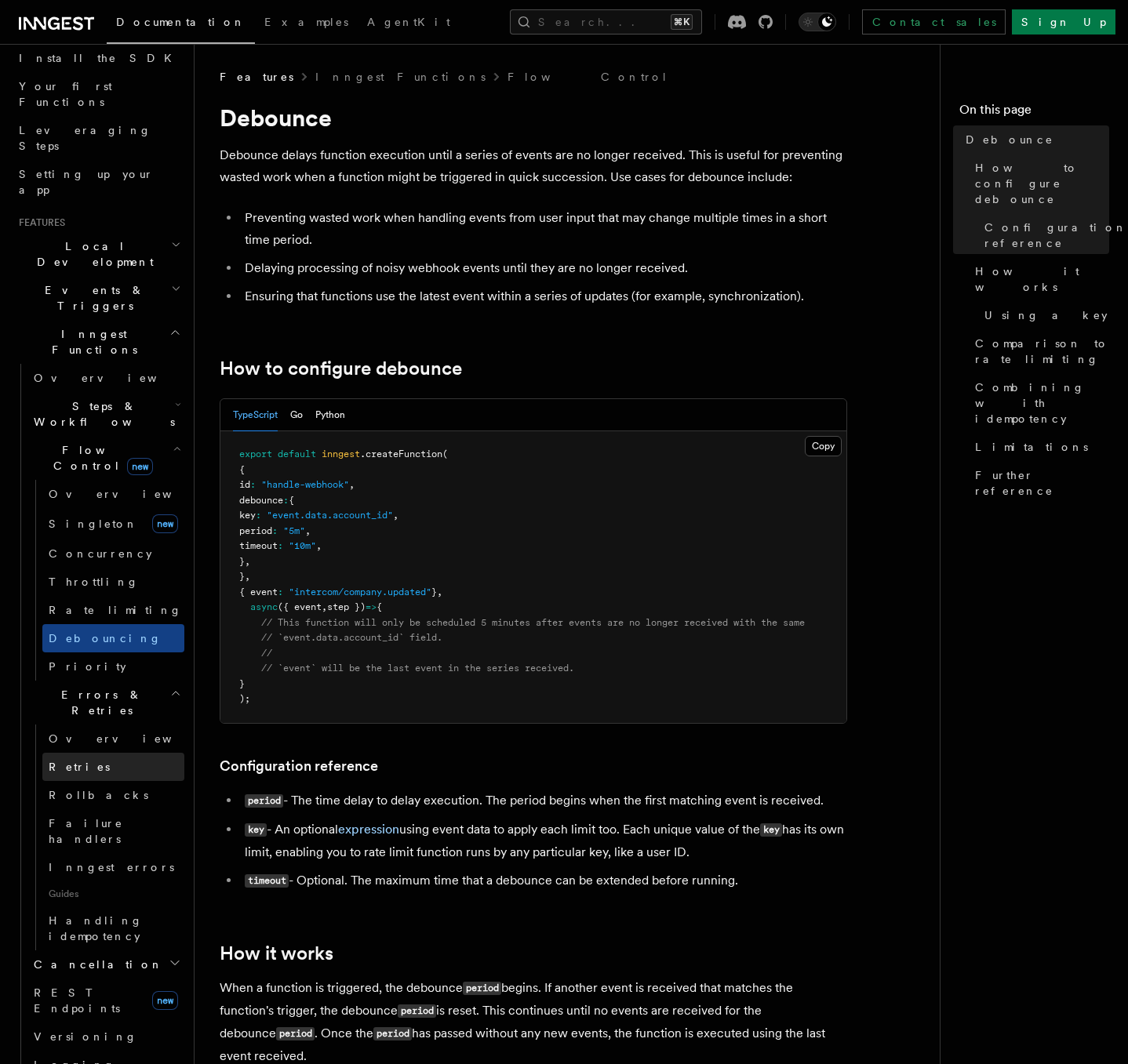
click at [80, 753] on link "Retries" at bounding box center [113, 766] width 142 height 28
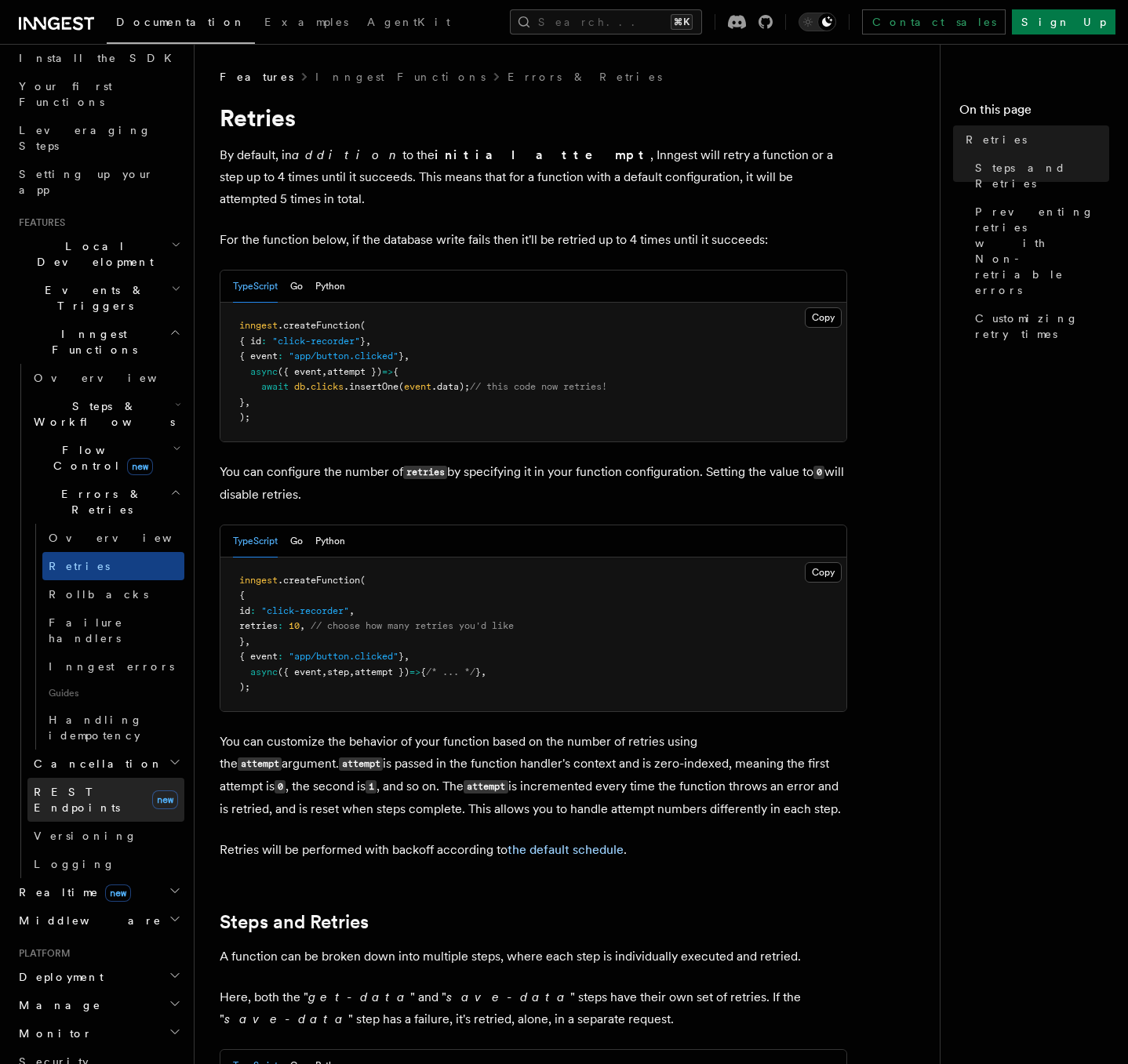
click at [95, 778] on link "REST Endpoints new" at bounding box center [105, 800] width 157 height 44
